Goal: Navigation & Orientation: Find specific page/section

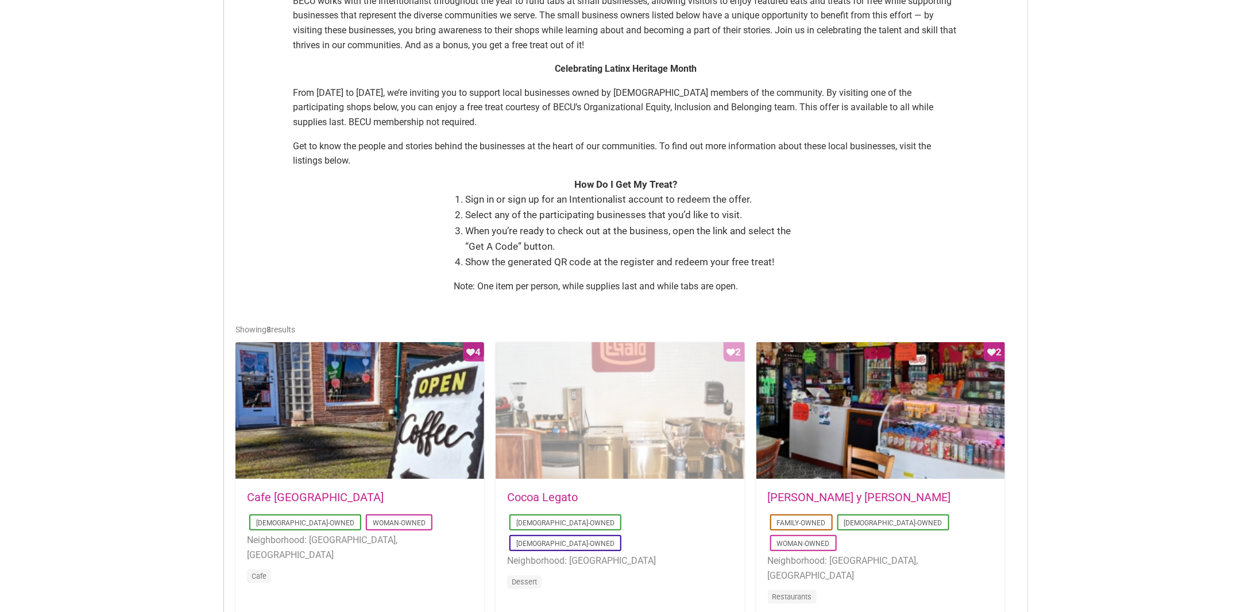
scroll to position [345, 0]
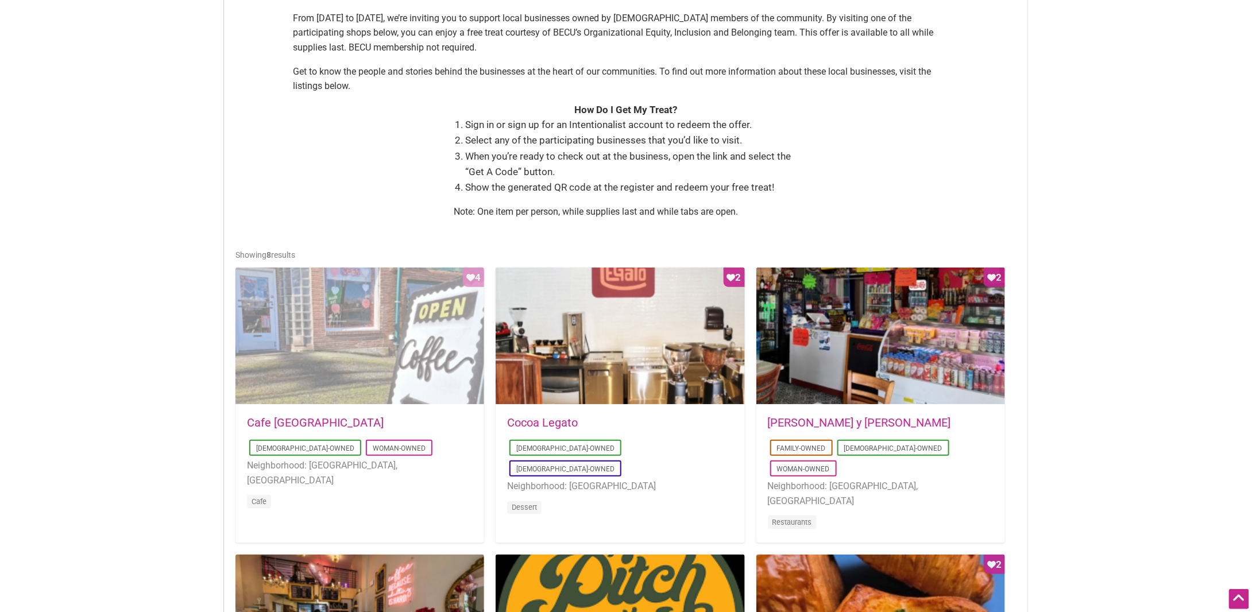
click at [390, 345] on div "Favorite Count 4" at bounding box center [360, 337] width 249 height 138
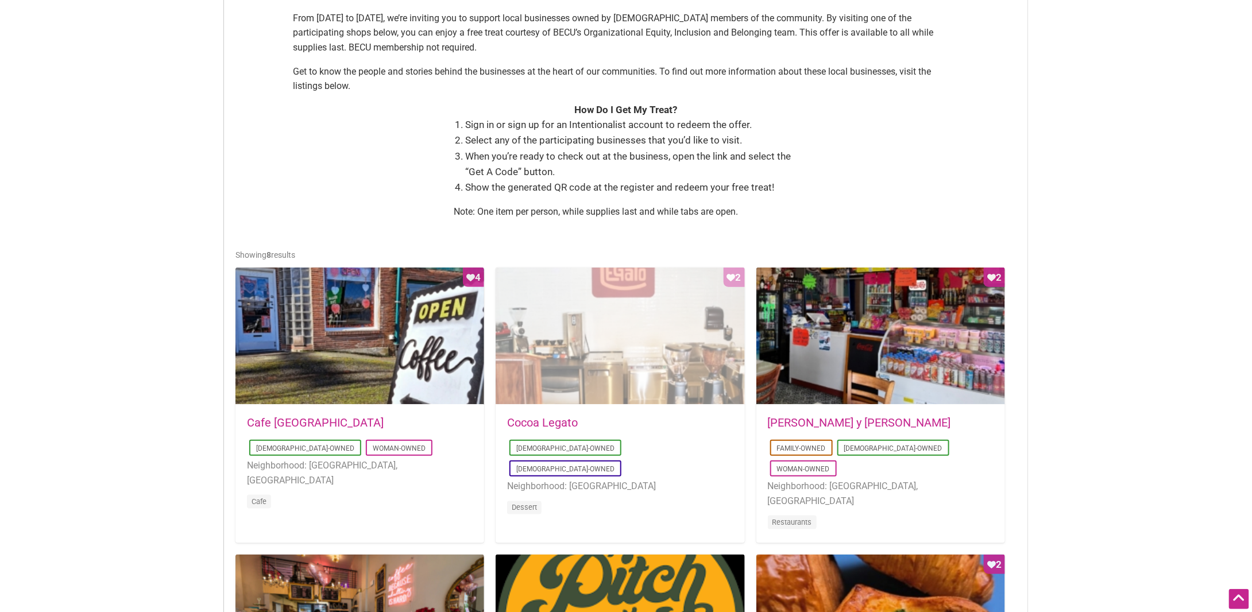
click at [638, 336] on div "Favorite Count 2" at bounding box center [620, 337] width 249 height 138
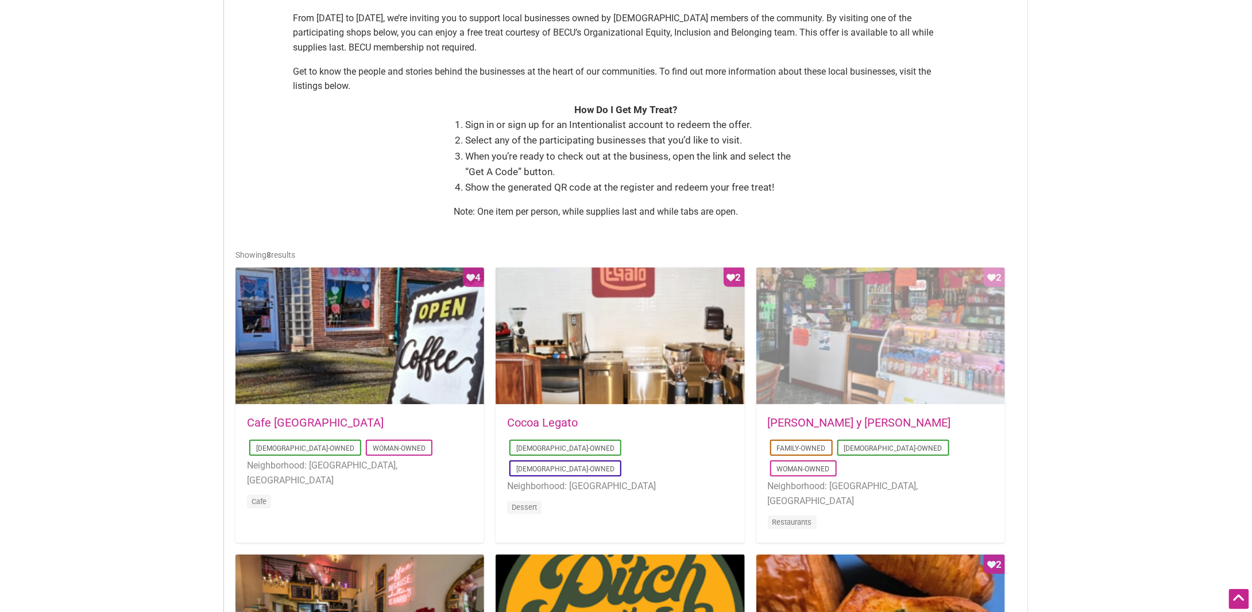
click at [876, 332] on div "Favorite Count 2" at bounding box center [881, 337] width 249 height 138
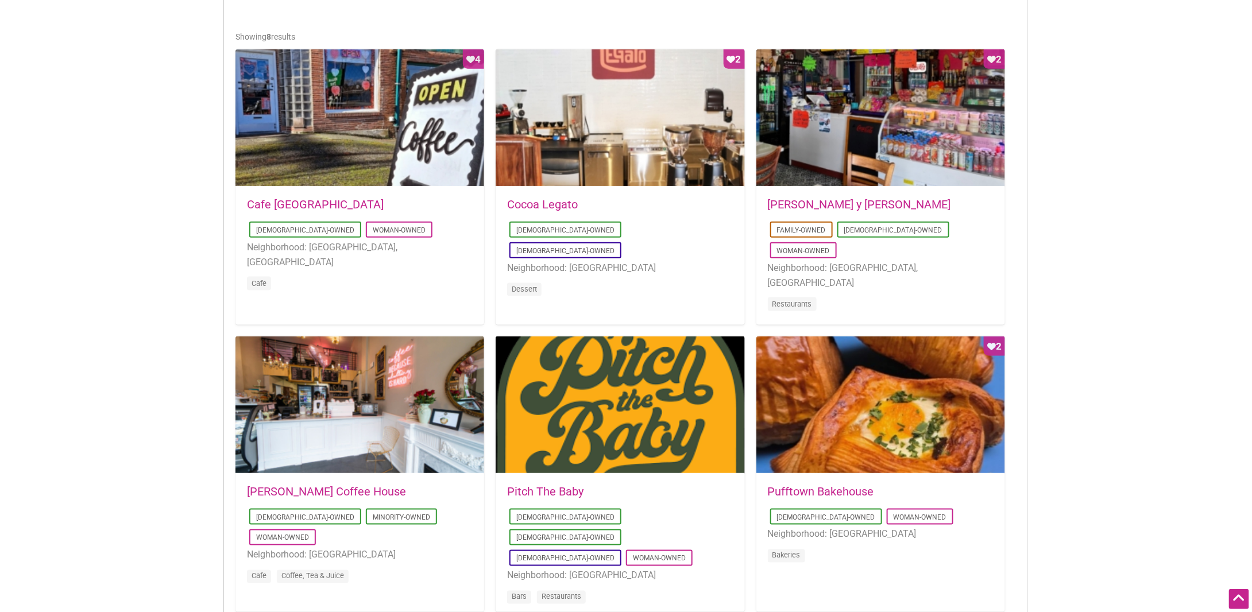
scroll to position [517, 0]
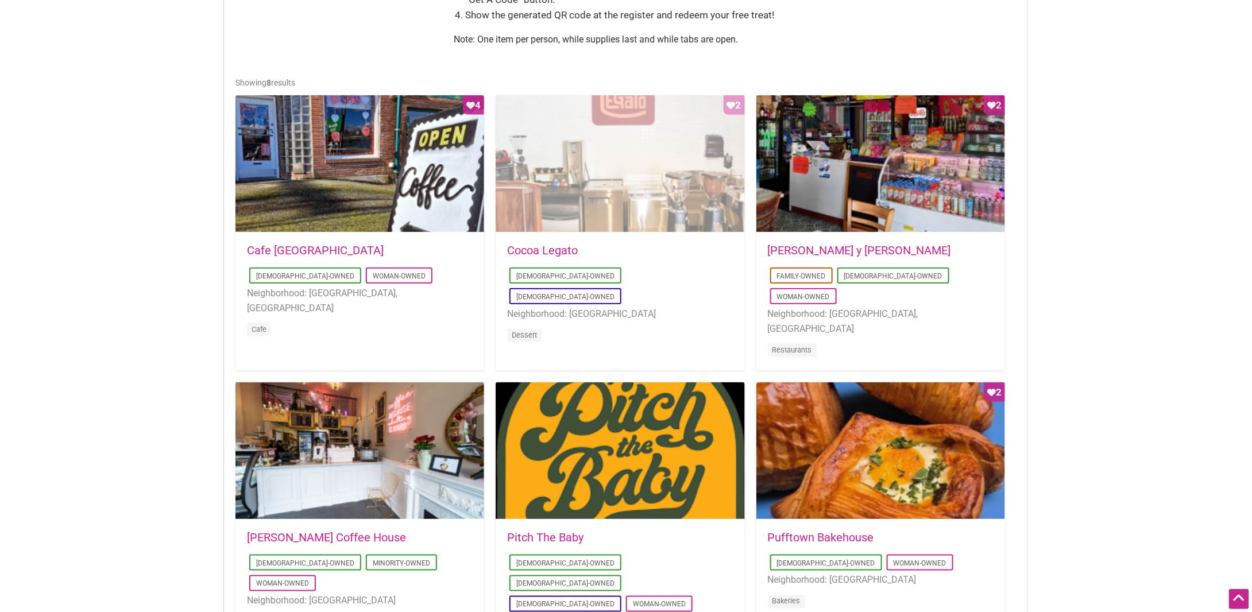
click at [602, 195] on div "Favorite Count 2" at bounding box center [620, 164] width 249 height 138
